Goal: Go to known website: Access a specific website the user already knows

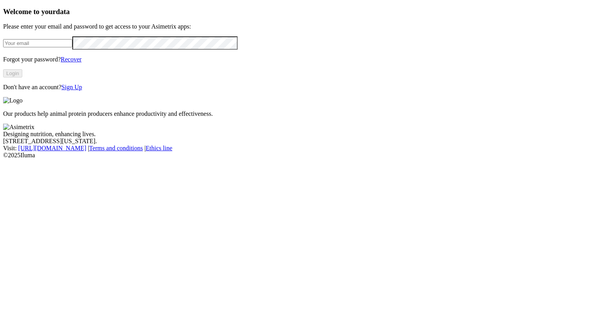
click at [98, 49] on div at bounding box center [295, 42] width 585 height 13
click at [72, 47] on input "email" at bounding box center [37, 43] width 69 height 8
type input "[PERSON_NAME][EMAIL_ADDRESS][PERSON_NAME][PERSON_NAME][DOMAIN_NAME]"
click at [22, 77] on button "Login" at bounding box center [12, 73] width 19 height 8
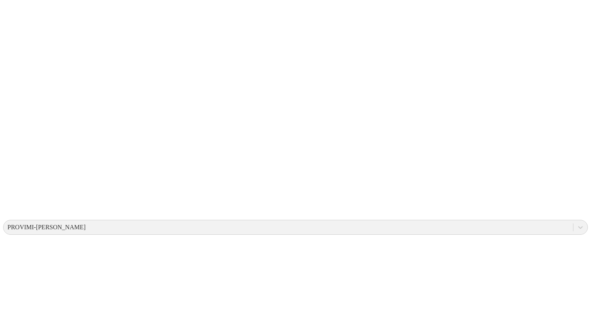
scroll to position [140, 0]
